Goal: Communication & Community: Participate in discussion

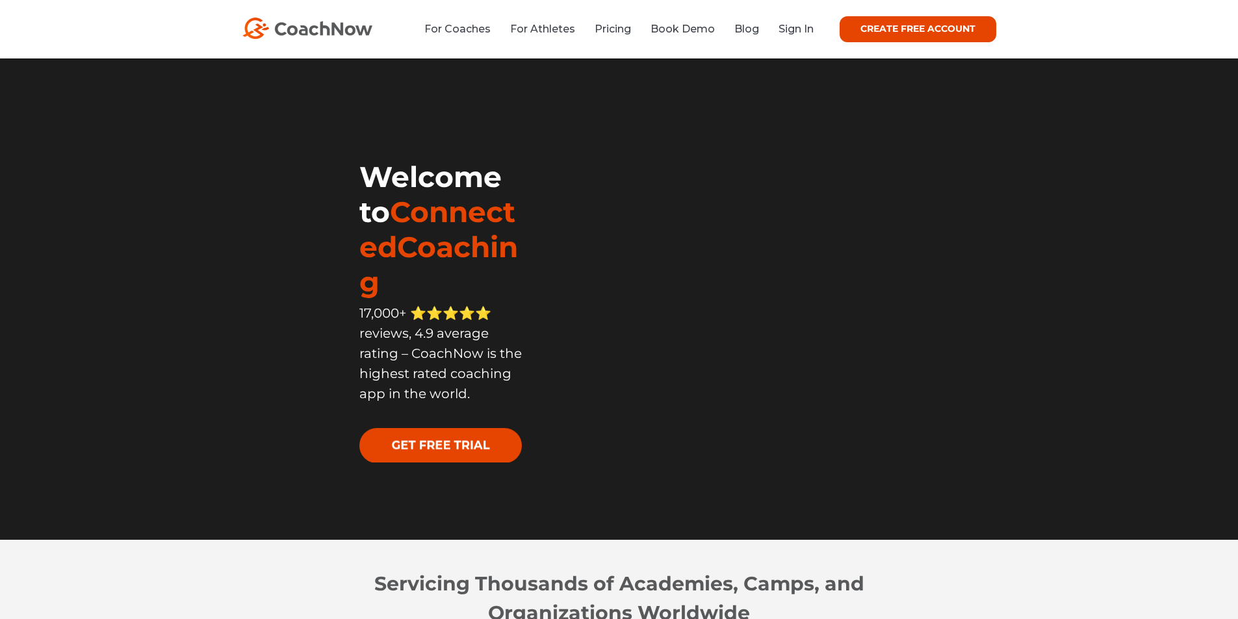
drag, startPoint x: 0, startPoint y: 0, endPoint x: 780, endPoint y: 21, distance: 780.2
click at [780, 21] on li "Sign In" at bounding box center [791, 29] width 45 height 16
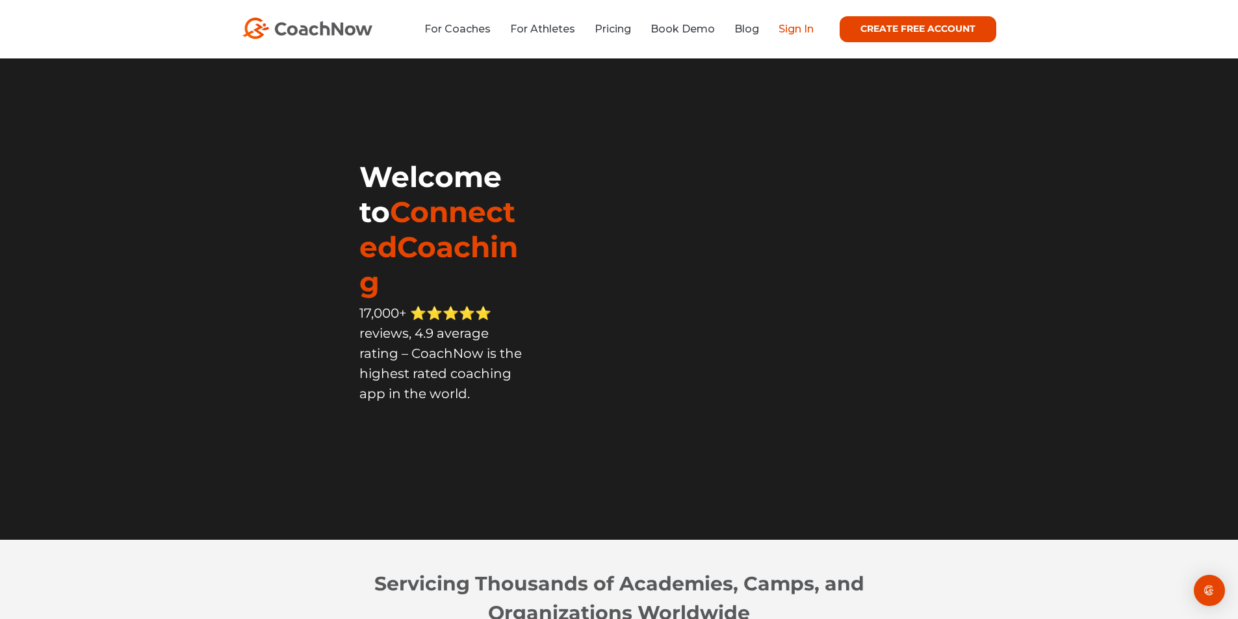
click at [786, 25] on link "Sign In" at bounding box center [796, 29] width 35 height 12
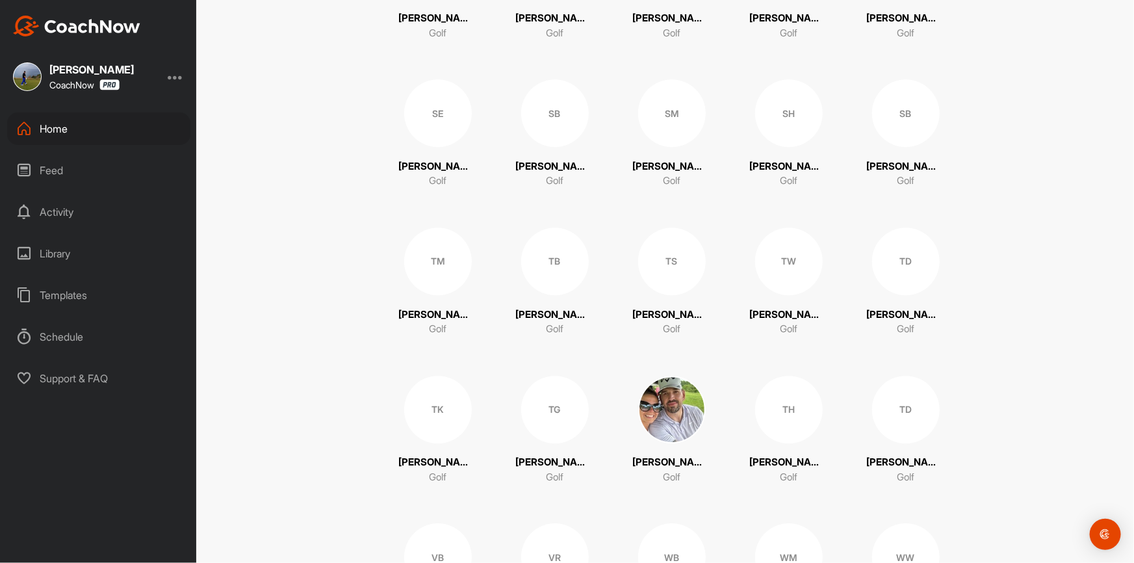
scroll to position [4052, 0]
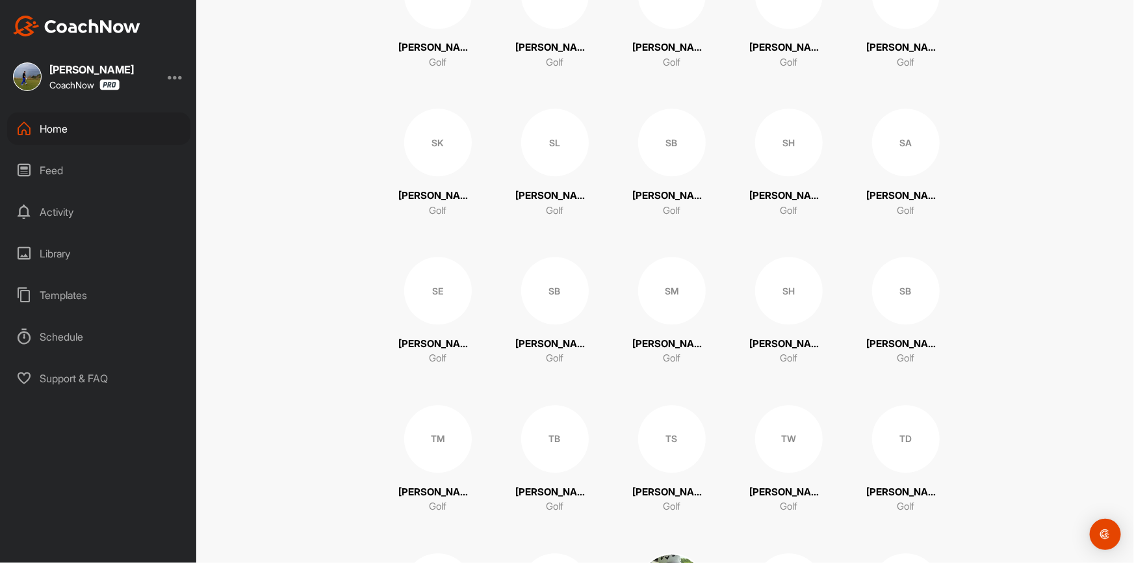
click at [549, 302] on div "SB" at bounding box center [555, 291] width 68 height 68
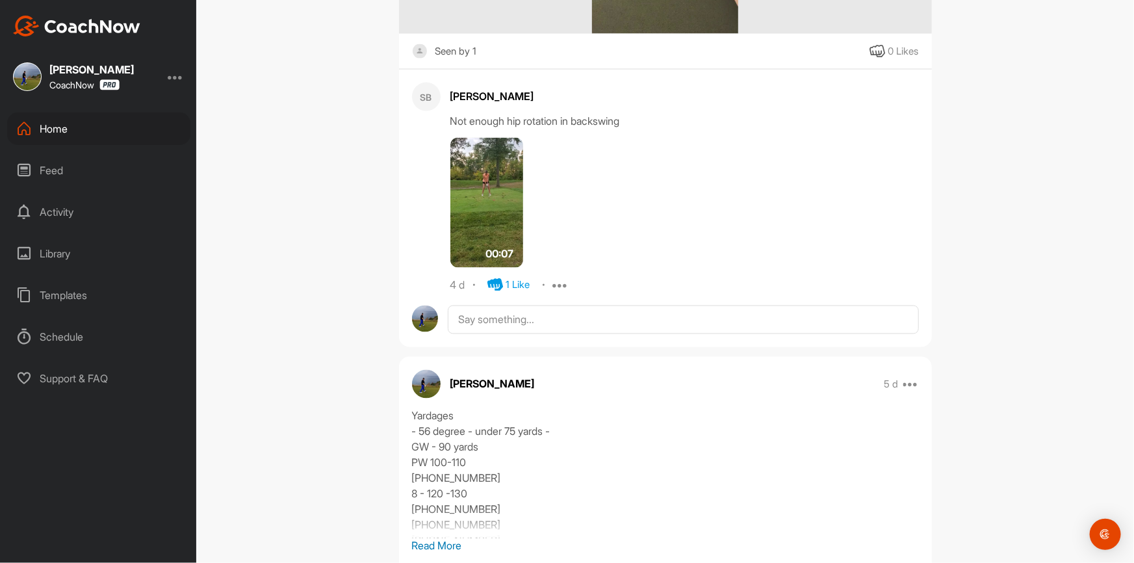
scroll to position [1182, 0]
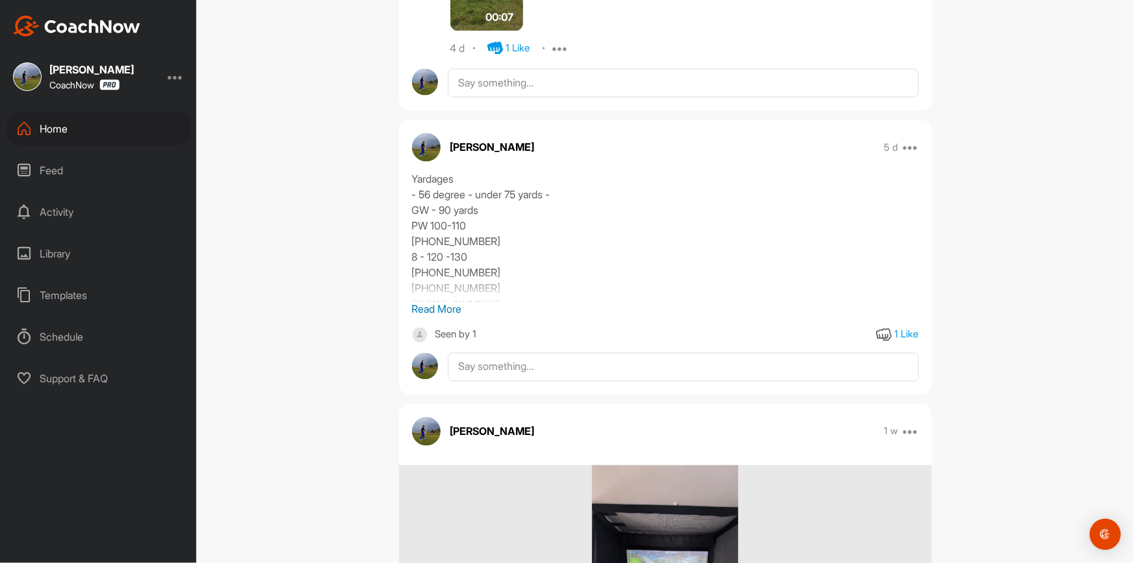
click at [443, 302] on p "Read More" at bounding box center [665, 310] width 507 height 16
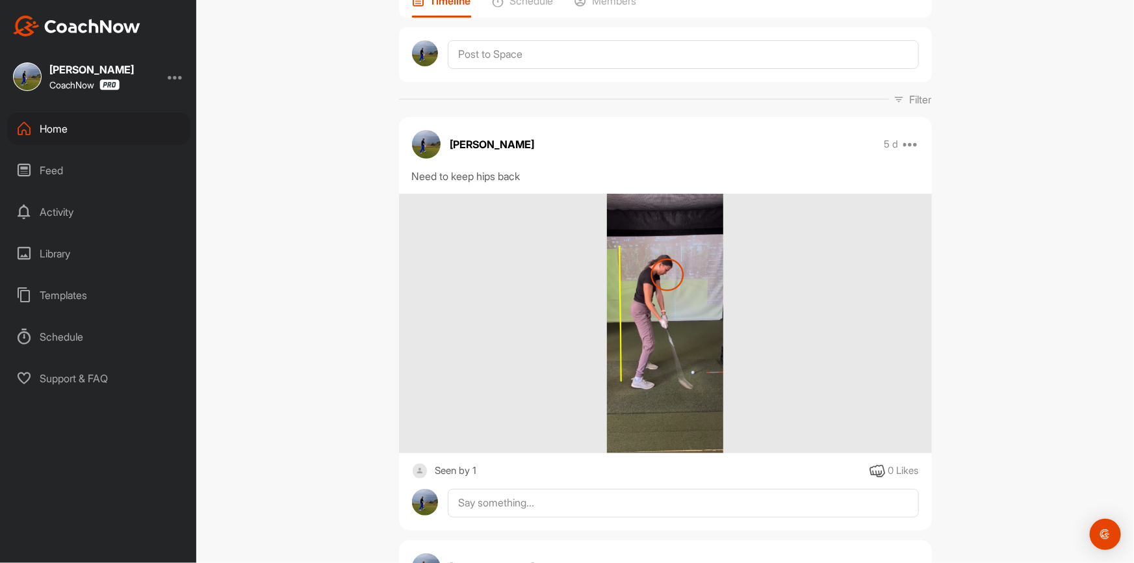
scroll to position [0, 0]
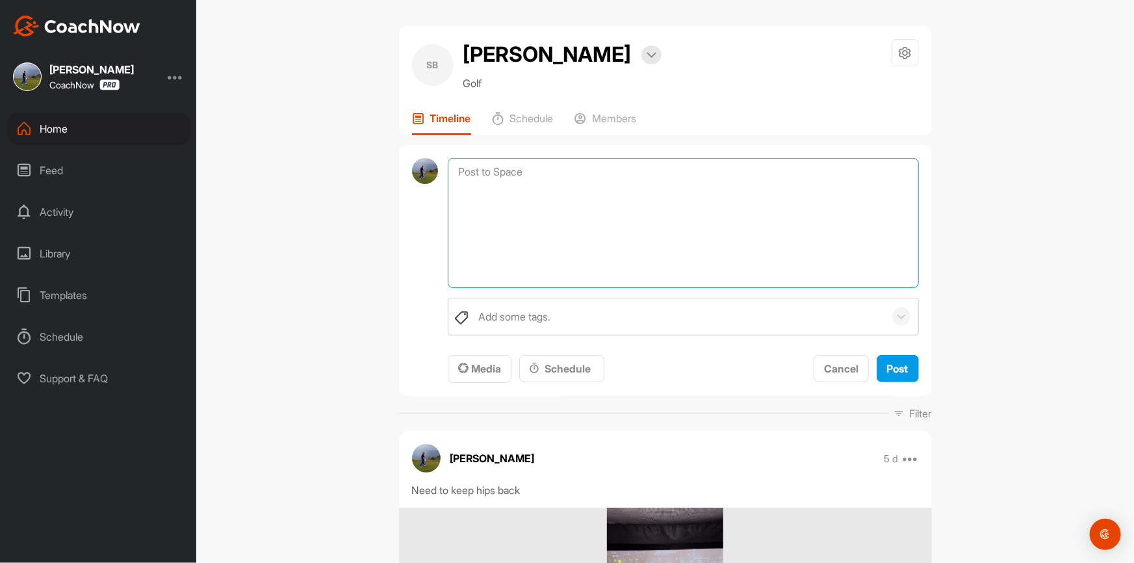
click at [673, 175] on textarea at bounding box center [683, 223] width 471 height 130
type textarea "less knee bend in posture more hip rotation more closure and body tempo coming …"
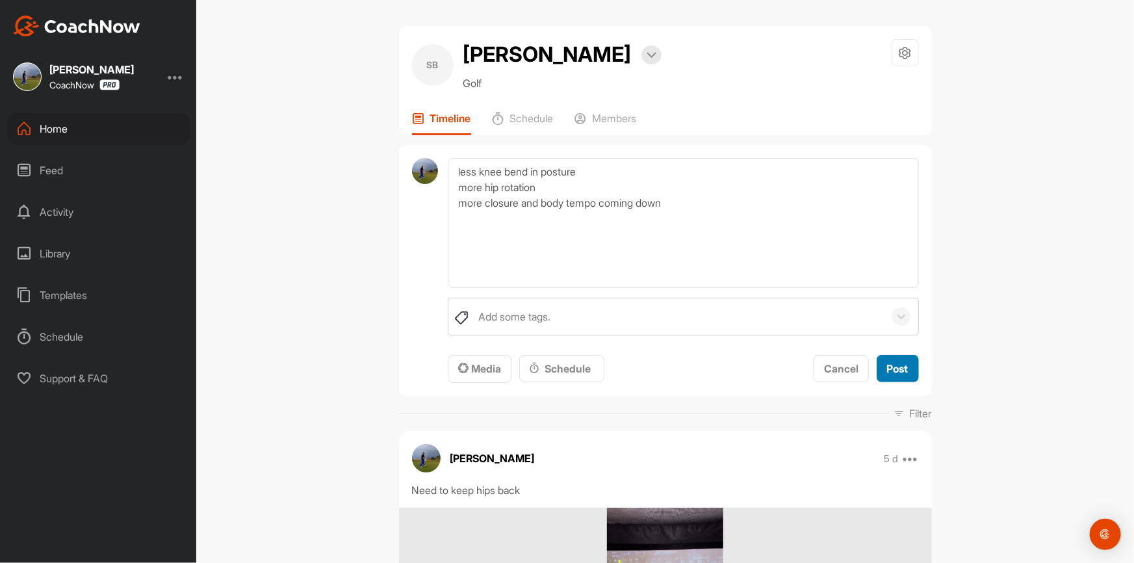
click at [905, 357] on button "Post" at bounding box center [898, 369] width 42 height 28
